Goal: Find contact information: Find contact information

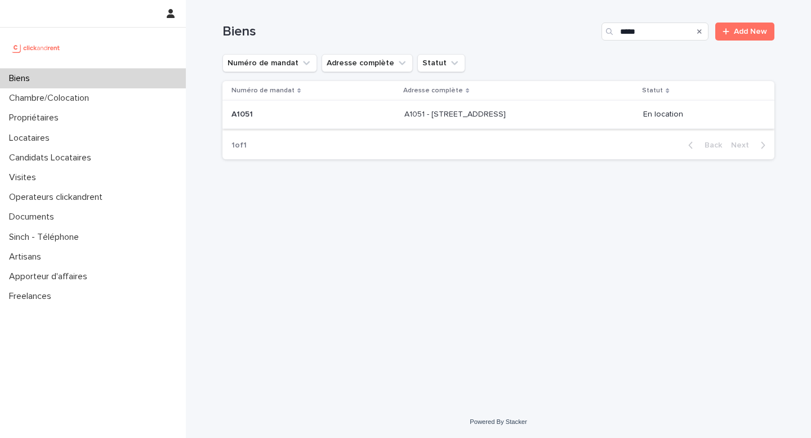
type input "*****"
click at [527, 109] on div "A1051 - 6 rue Bardou, Toulouse 31200 A1051 - 6 rue Bardou, Toulouse 31200" at bounding box center [519, 114] width 230 height 19
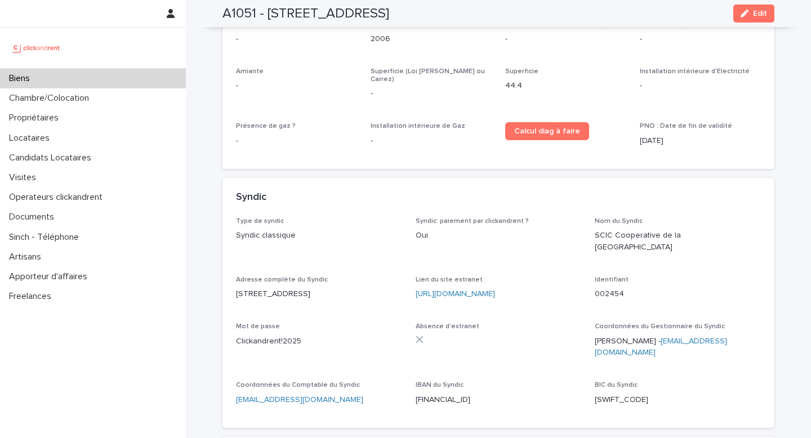
scroll to position [3862, 0]
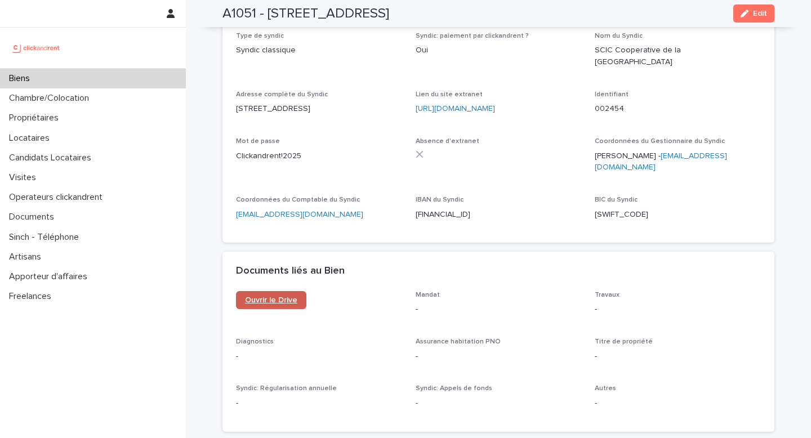
click at [280, 296] on span "Ouvrir le Drive" at bounding box center [271, 300] width 52 height 8
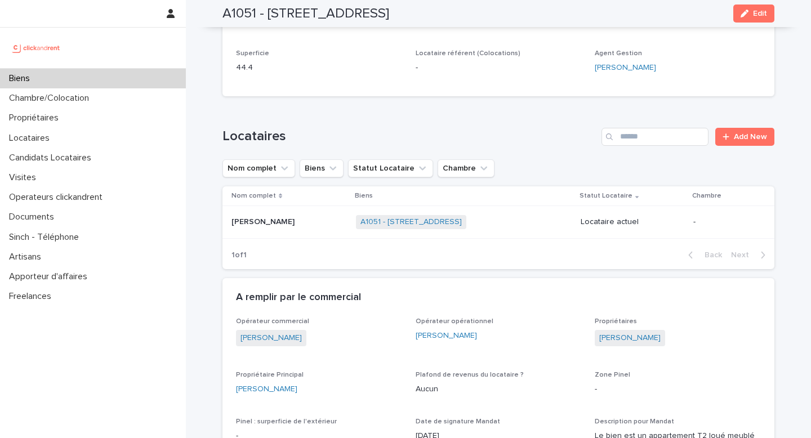
scroll to position [414, 0]
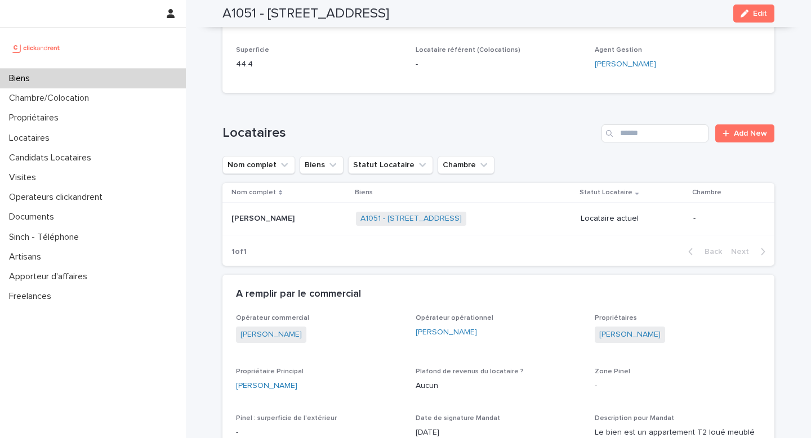
click at [296, 223] on p at bounding box center [288, 219] width 115 height 10
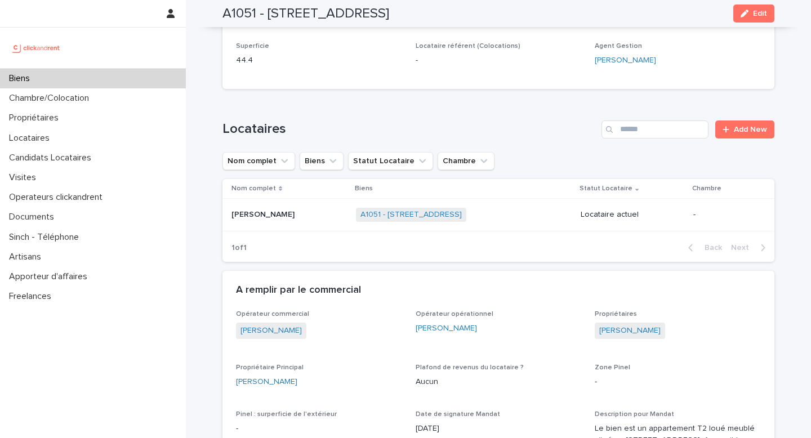
scroll to position [426, 0]
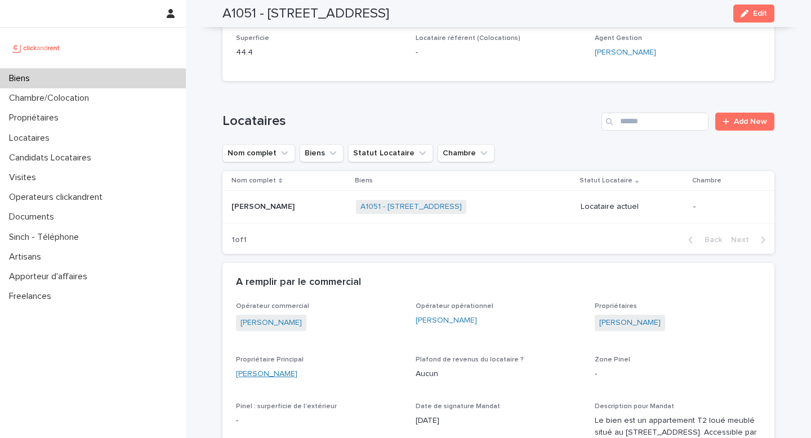
click at [283, 379] on link "[PERSON_NAME]" at bounding box center [266, 374] width 61 height 12
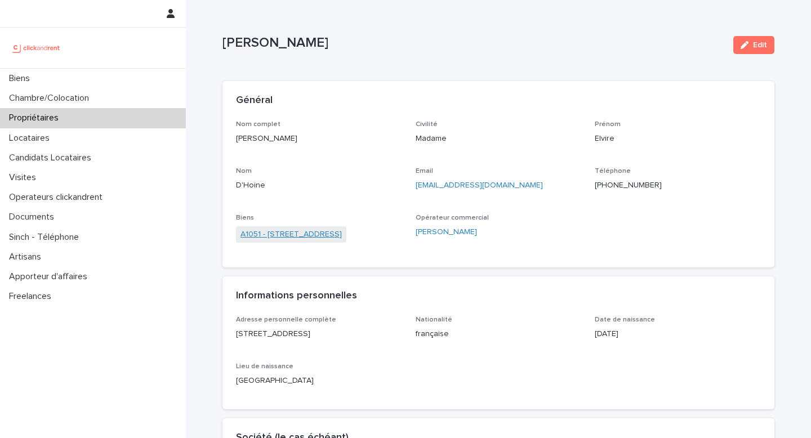
click at [338, 230] on link "A1051 - [STREET_ADDRESS]" at bounding box center [290, 235] width 101 height 12
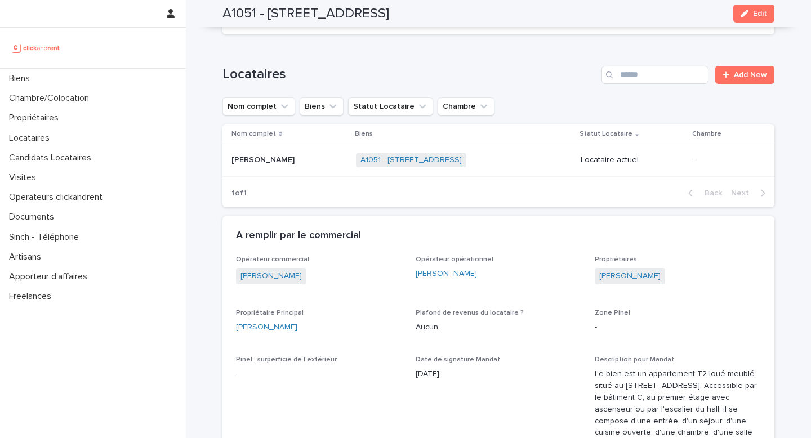
scroll to position [475, 0]
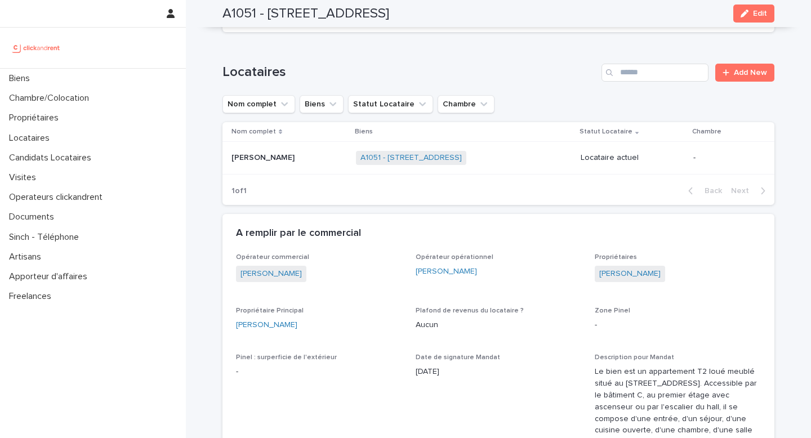
click at [293, 154] on p "[PERSON_NAME]" at bounding box center [263, 157] width 65 height 12
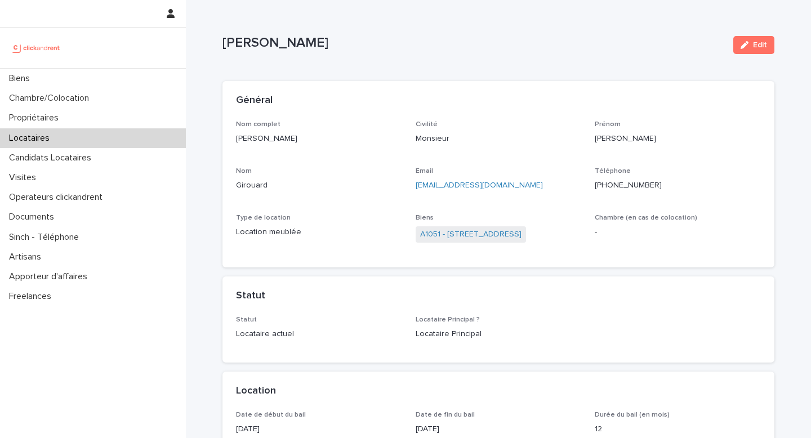
click at [258, 187] on p "Girouard" at bounding box center [319, 186] width 166 height 12
copy p "Girouard"
drag, startPoint x: 351, startPoint y: 154, endPoint x: 133, endPoint y: 103, distance: 223.7
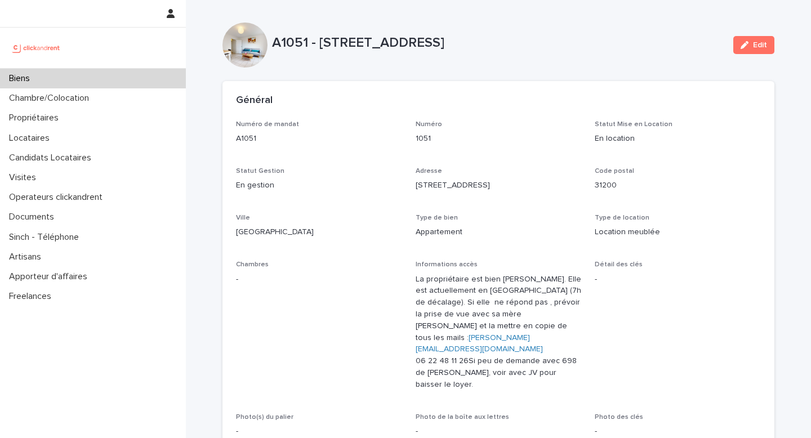
scroll to position [378, 0]
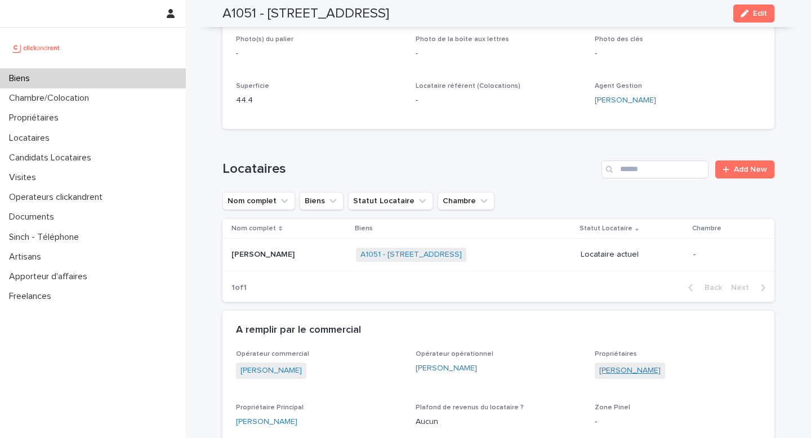
click at [613, 372] on link "[PERSON_NAME]" at bounding box center [629, 371] width 61 height 12
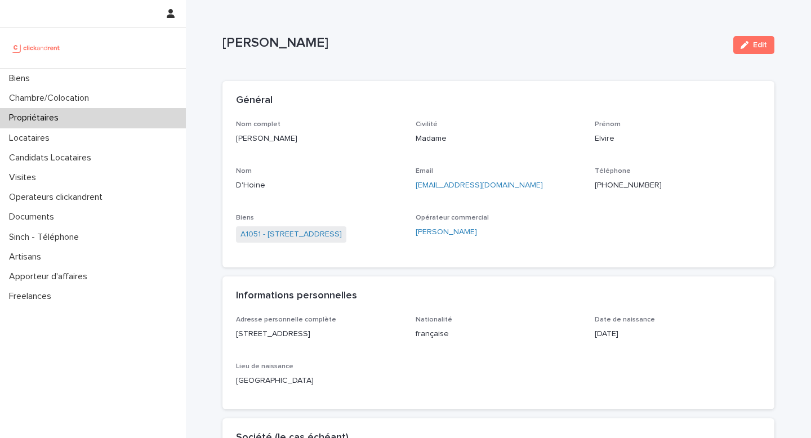
click at [524, 186] on p "[EMAIL_ADDRESS][DOMAIN_NAME]" at bounding box center [498, 186] width 166 height 12
copy link "[EMAIL_ADDRESS][DOMAIN_NAME]"
